Goal: Find specific page/section: Find specific page/section

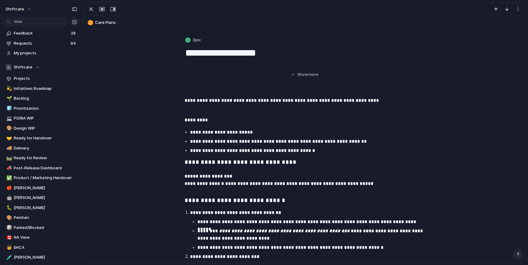
click at [204, 16] on header "Care Plans" at bounding box center [304, 23] width 443 height 14
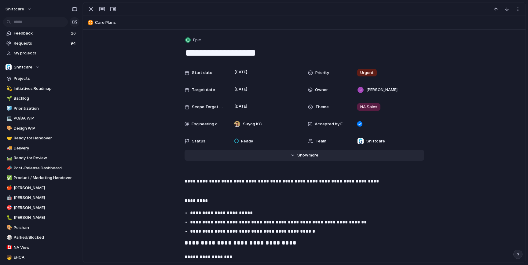
click at [310, 158] on span "more" at bounding box center [314, 155] width 10 height 6
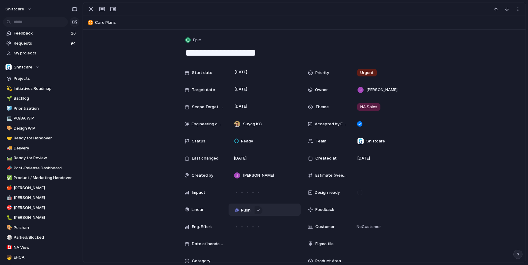
click at [244, 210] on span "Push" at bounding box center [245, 210] width 9 height 6
drag, startPoint x: 242, startPoint y: 221, endPoint x: 245, endPoint y: 222, distance: 3.4
click at [242, 222] on li "Project" at bounding box center [243, 222] width 35 height 10
click at [266, 210] on span "Care Plans Phase 2" at bounding box center [263, 210] width 37 height 6
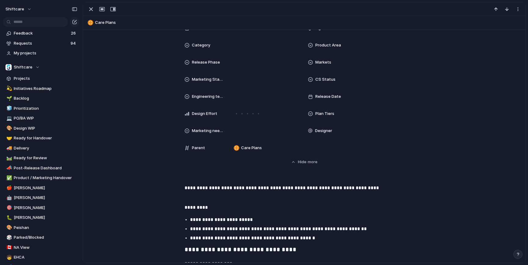
scroll to position [212, 0]
